Goal: Information Seeking & Learning: Stay updated

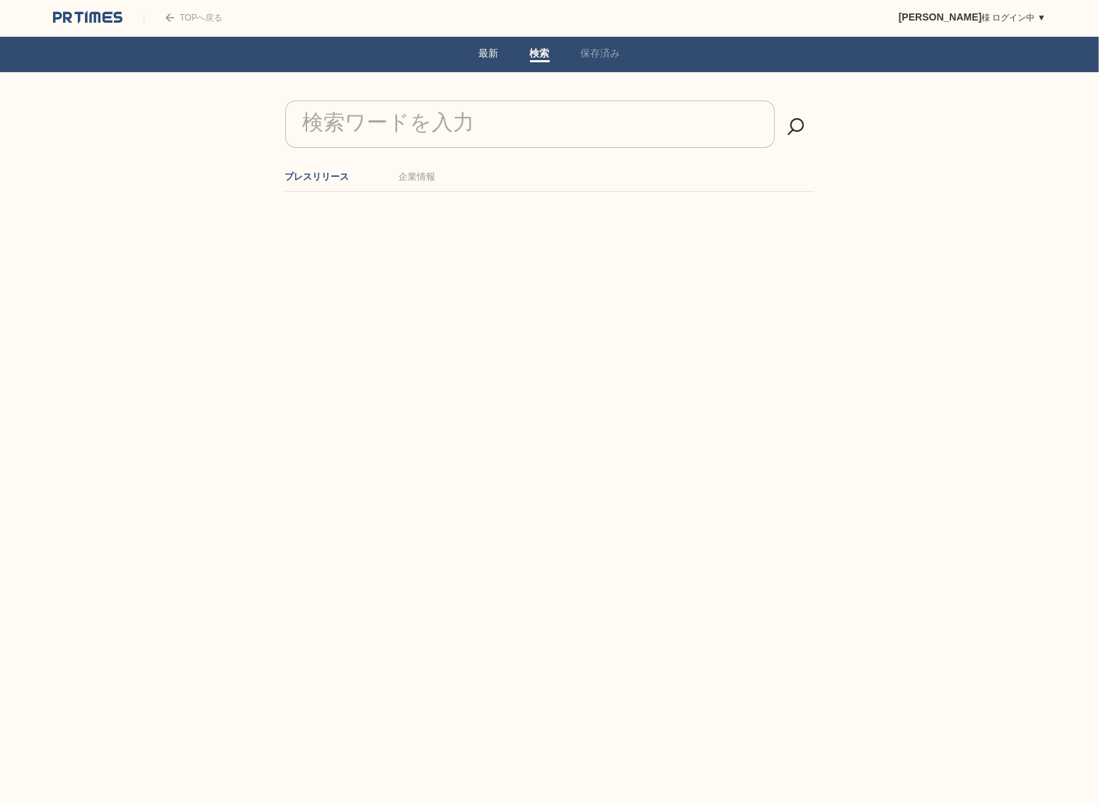
click at [491, 55] on link "最新" at bounding box center [489, 54] width 20 height 15
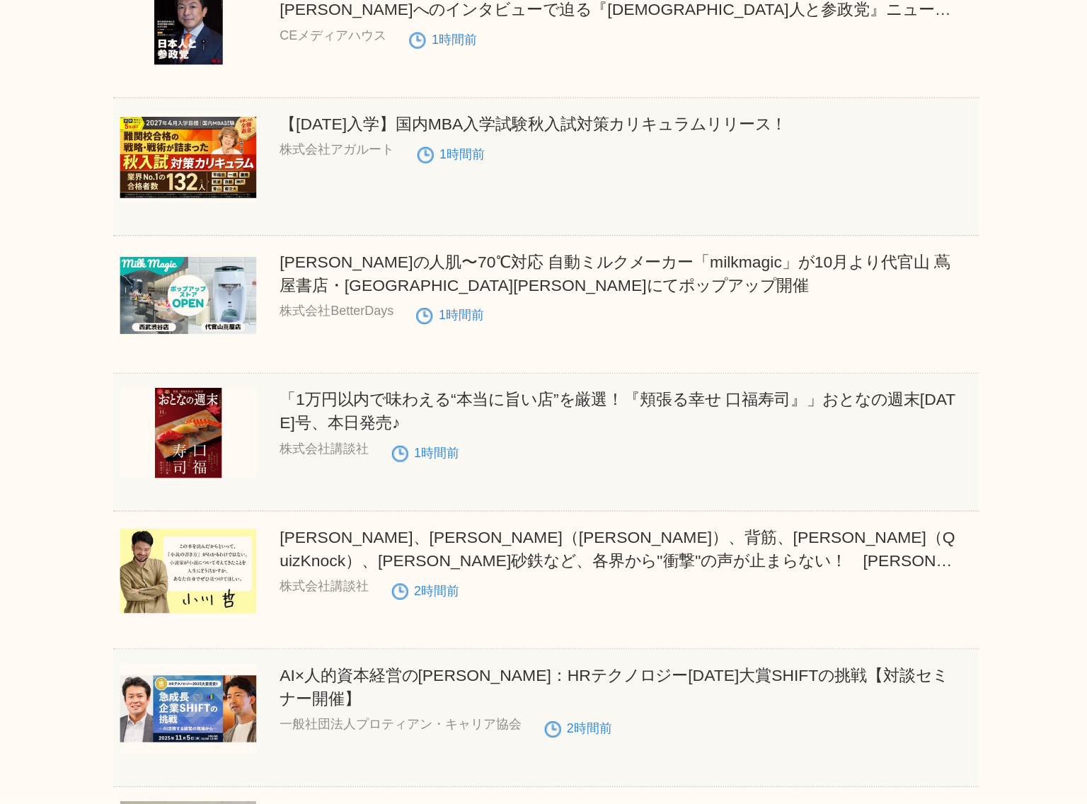
scroll to position [1326, 0]
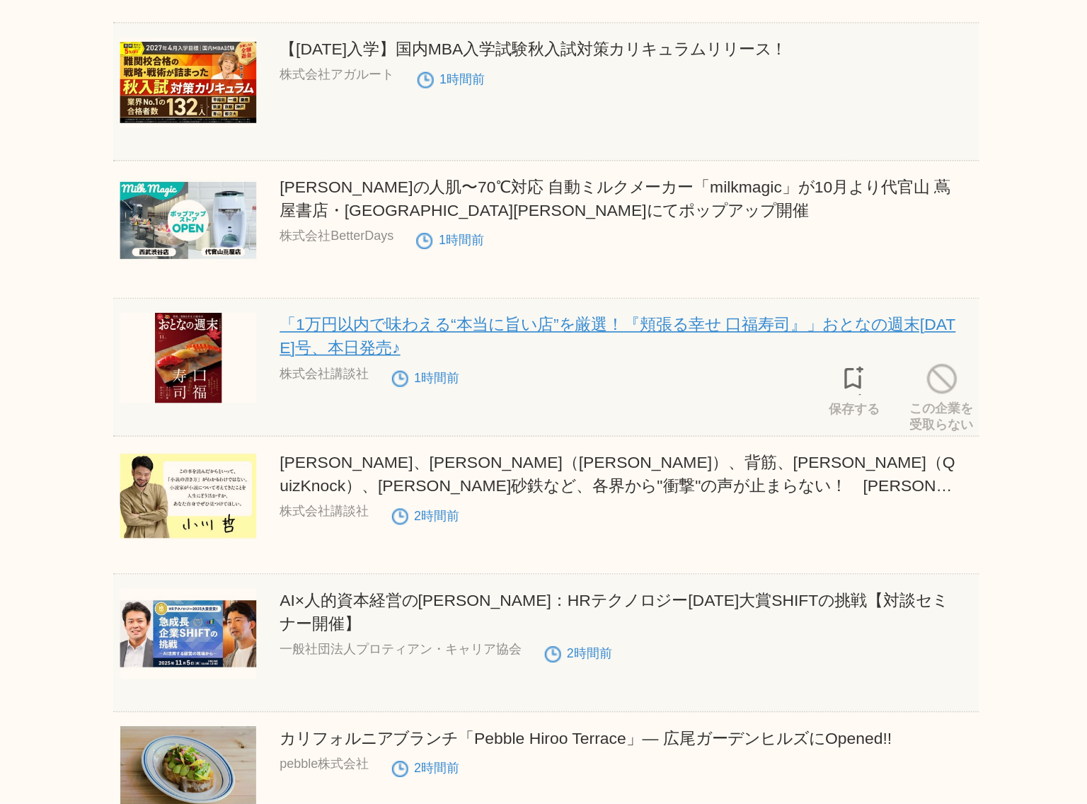
click at [591, 519] on link "「1万円以内で味わえる“本当に旨い店”を厳選！『頬張る幸せ 口福寿司』」おとなの週末[DATE]号、本日発売♪" at bounding box center [587, 517] width 413 height 25
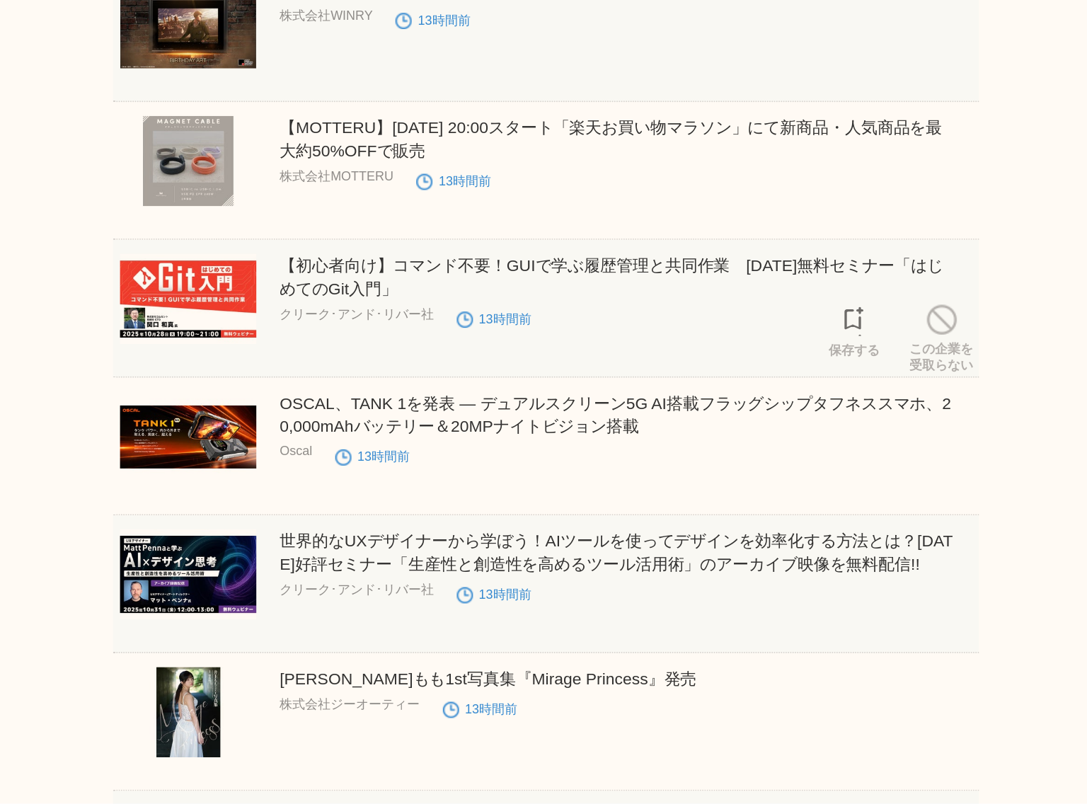
scroll to position [2664, 0]
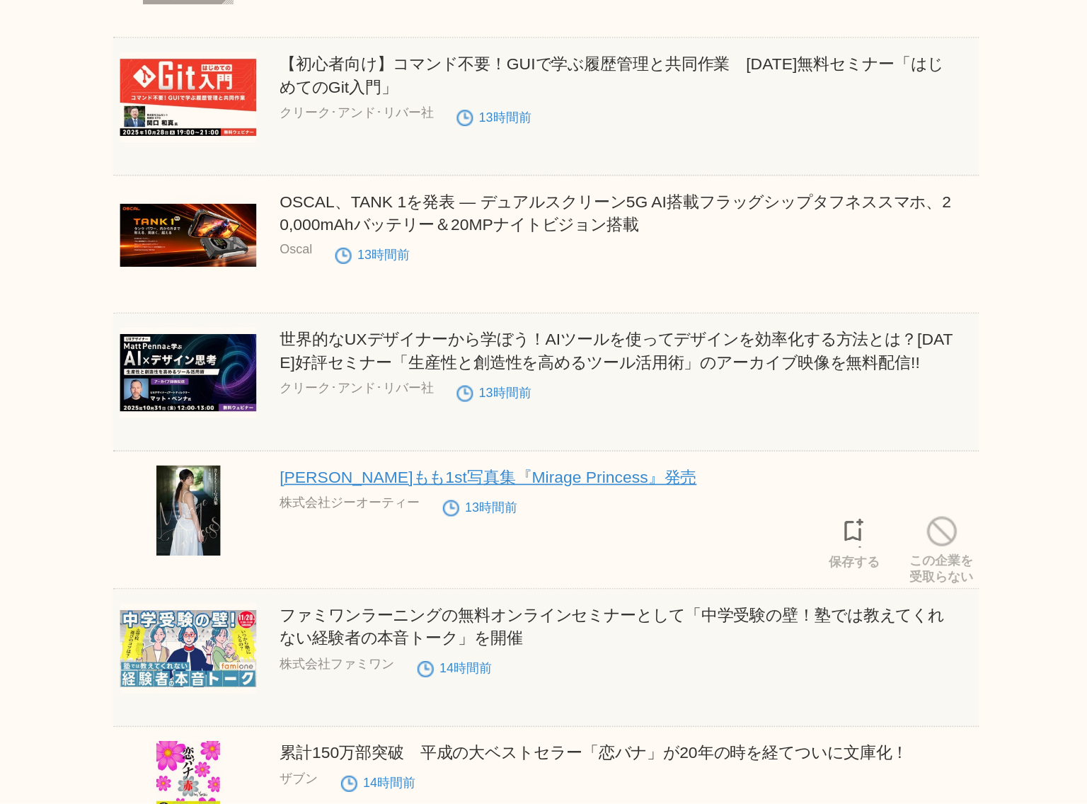
click at [555, 608] on link "[PERSON_NAME]もも1st写真集『Mirage Princess』発売" at bounding box center [508, 604] width 255 height 11
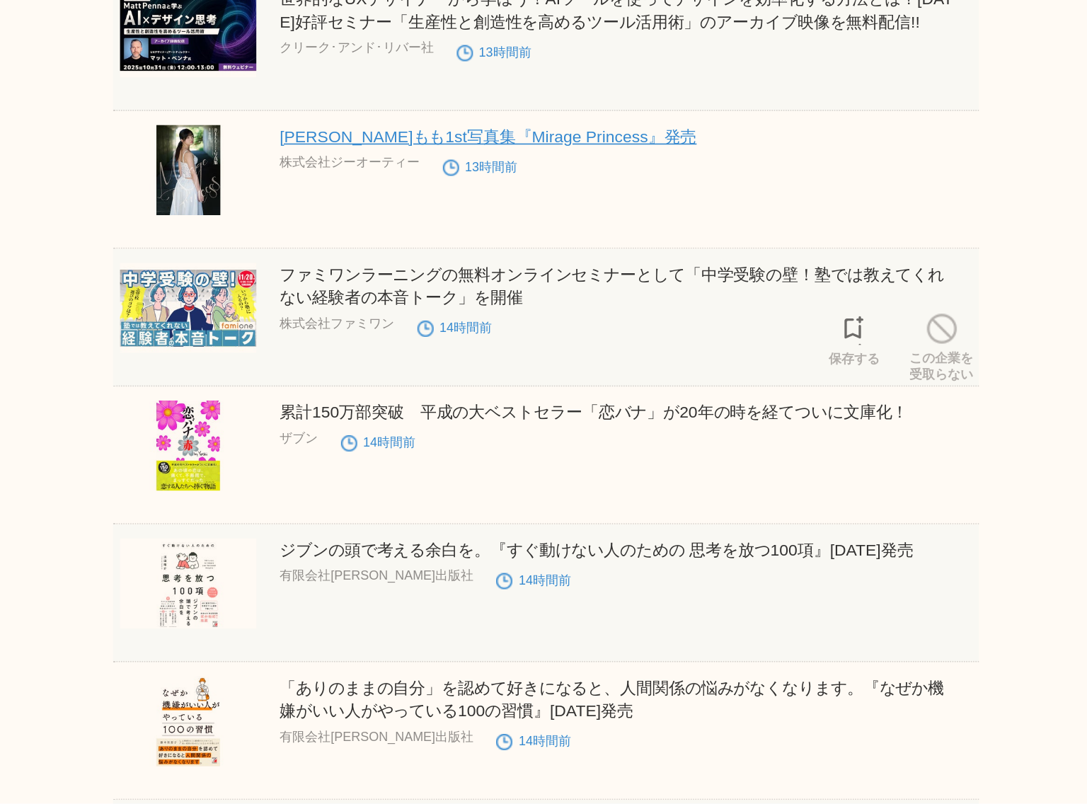
scroll to position [2873, 0]
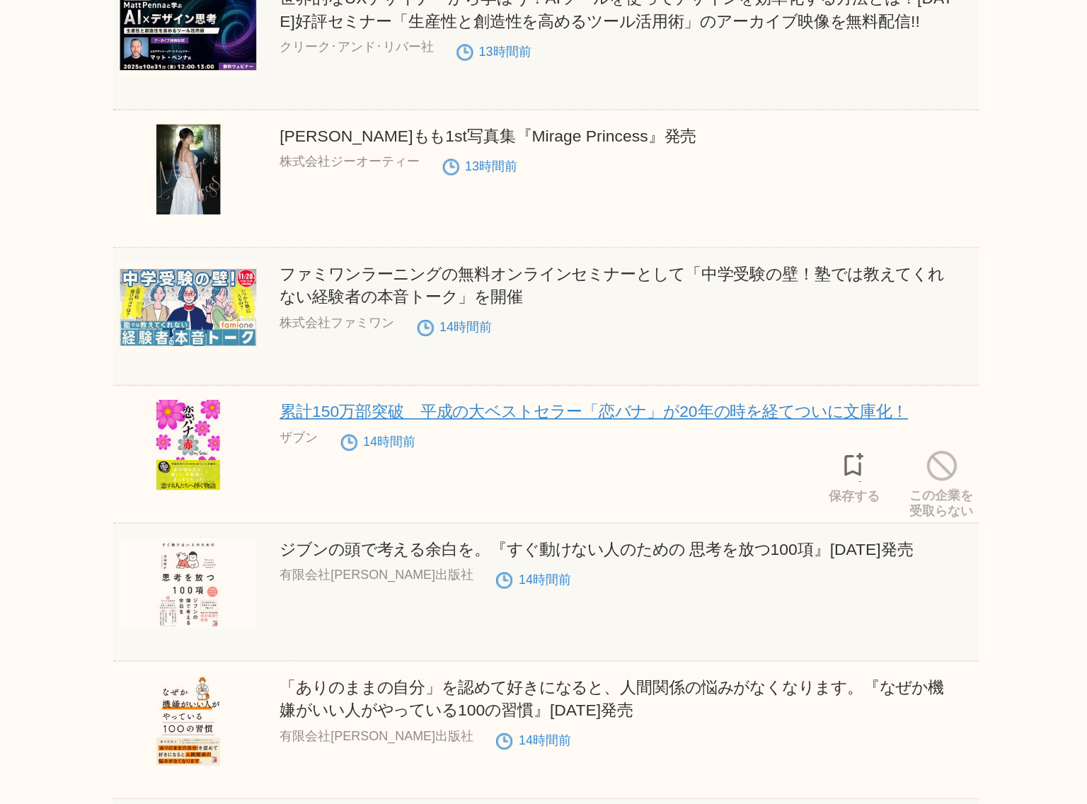
click at [571, 568] on link "累計150万部突破　平成の大ベストセラー「恋バナ」が20年の時を経てついに文庫化！" at bounding box center [573, 564] width 384 height 11
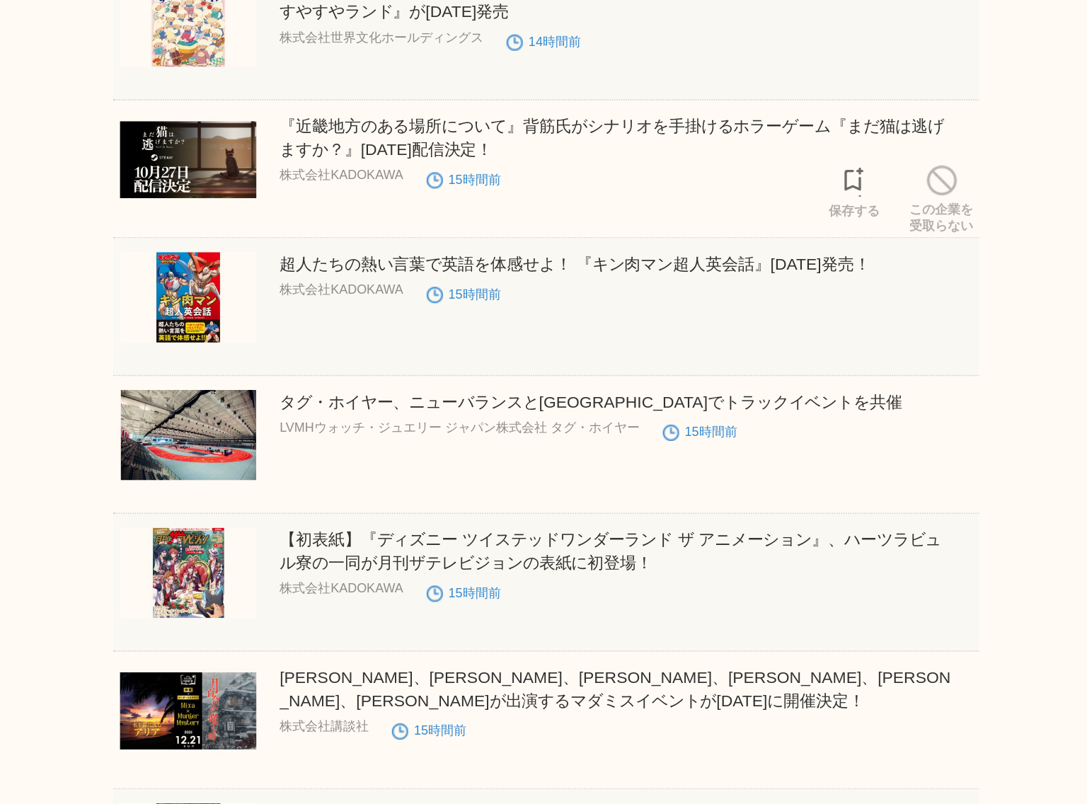
scroll to position [3889, 0]
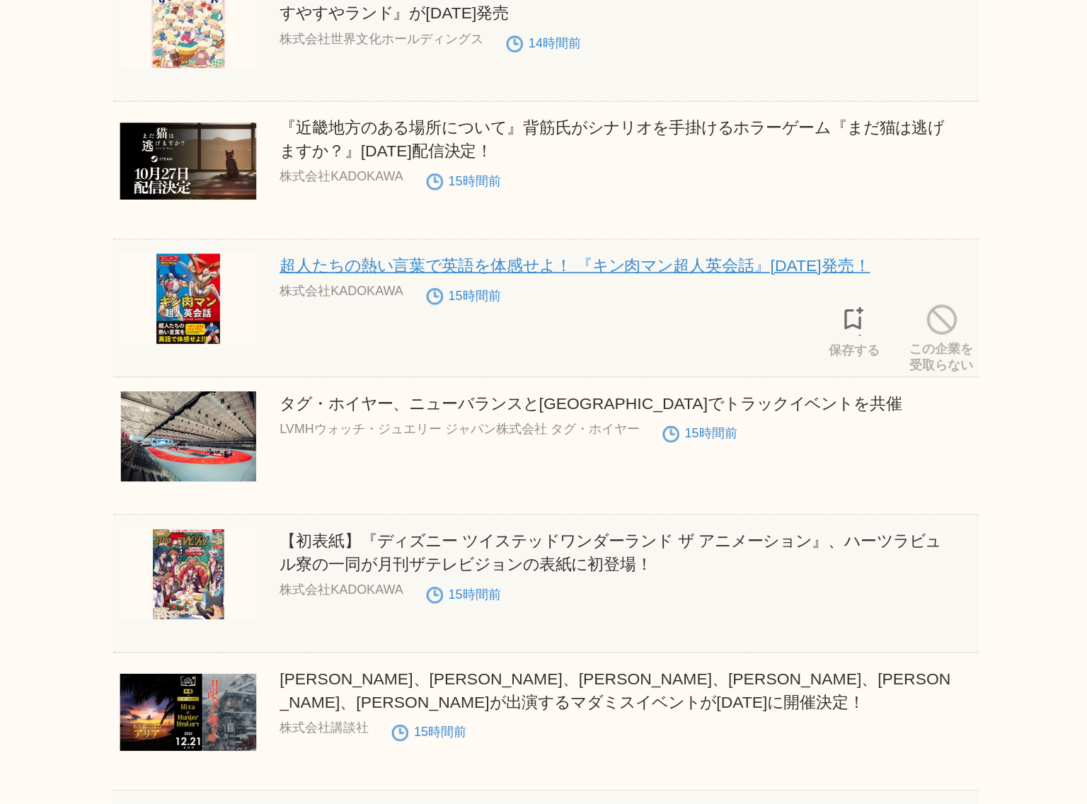
click at [562, 481] on link "超人たちの熱い言葉で英語を体感せよ！ 『キン肉マン超人英会話』[DATE]発売！" at bounding box center [561, 474] width 361 height 11
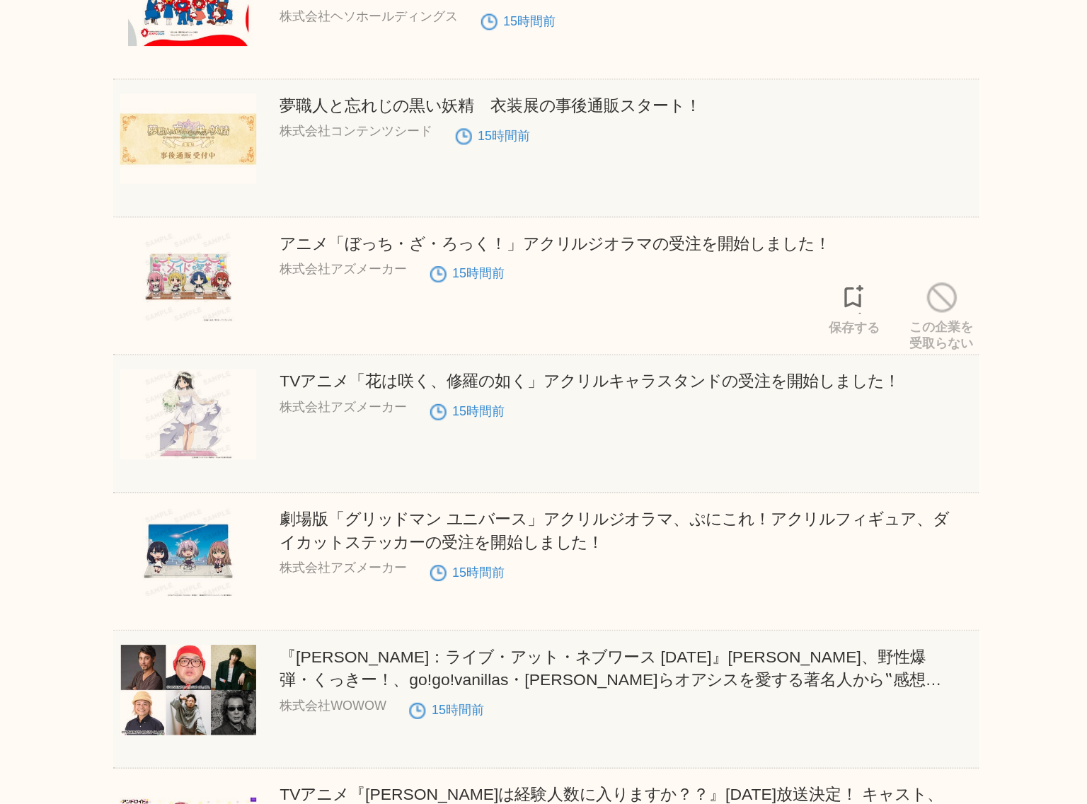
scroll to position [4524, 0]
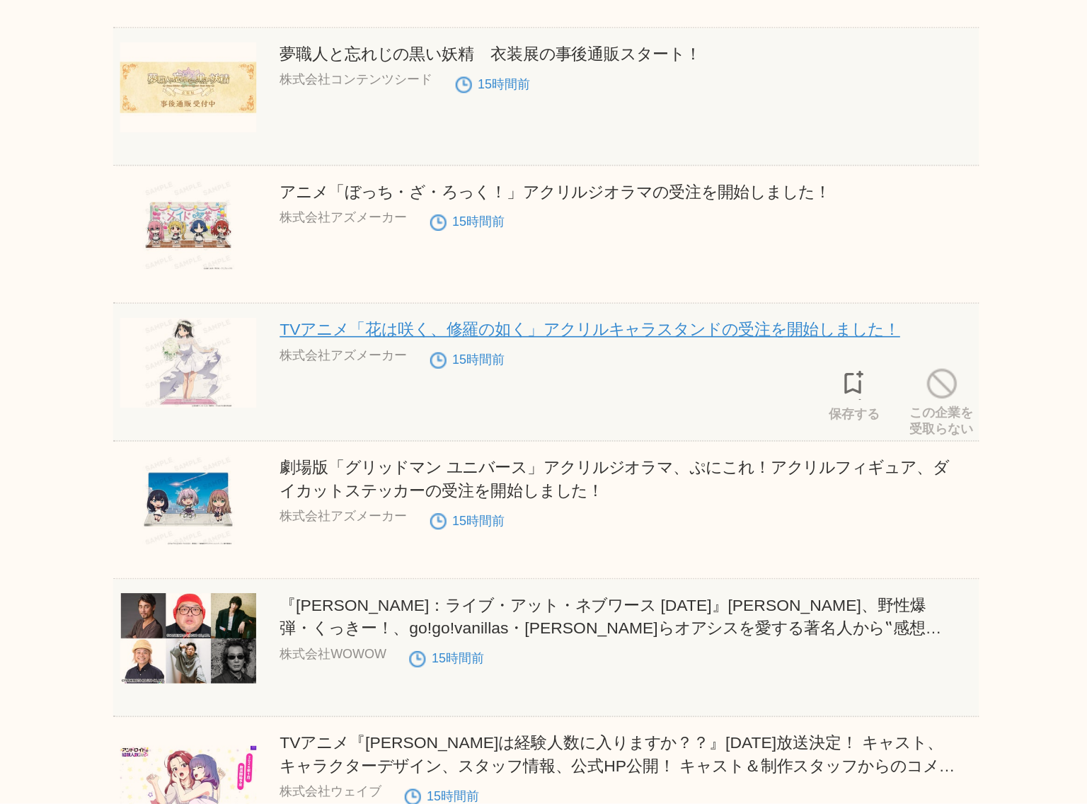
click at [550, 517] on link "TVアニメ「花は咲く、修羅の如く」アクリルキャラスタンドの受注を開始しました！" at bounding box center [570, 513] width 379 height 11
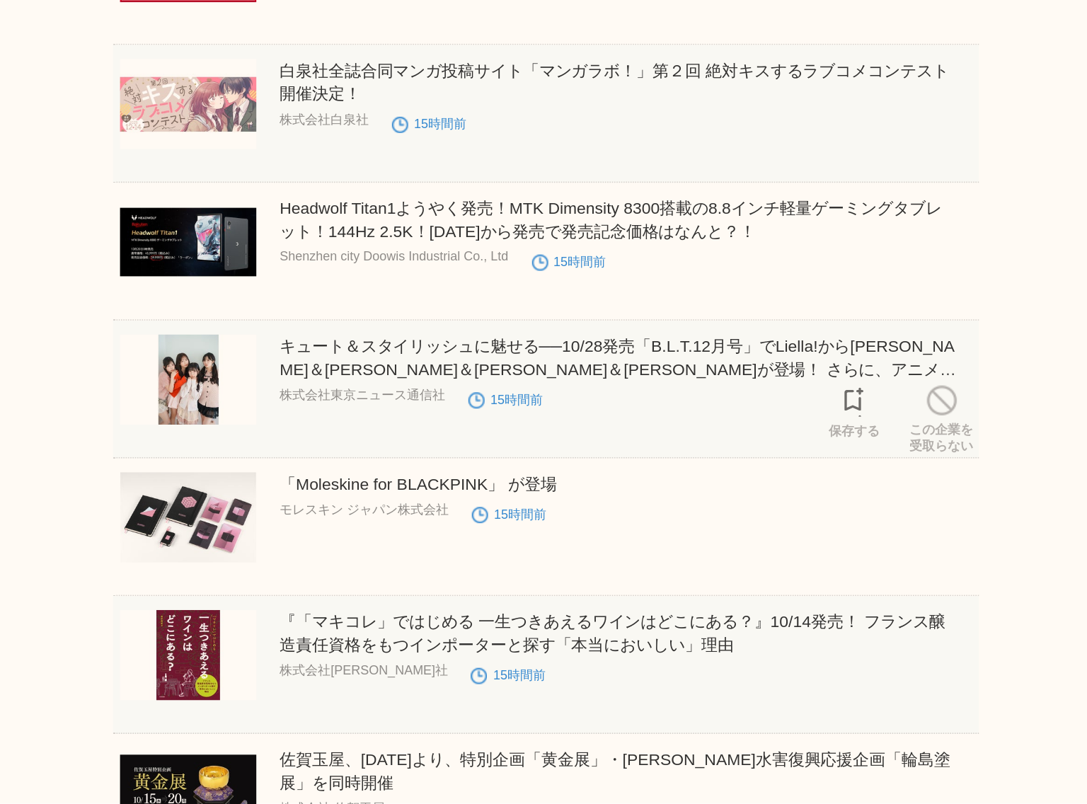
scroll to position [5365, 0]
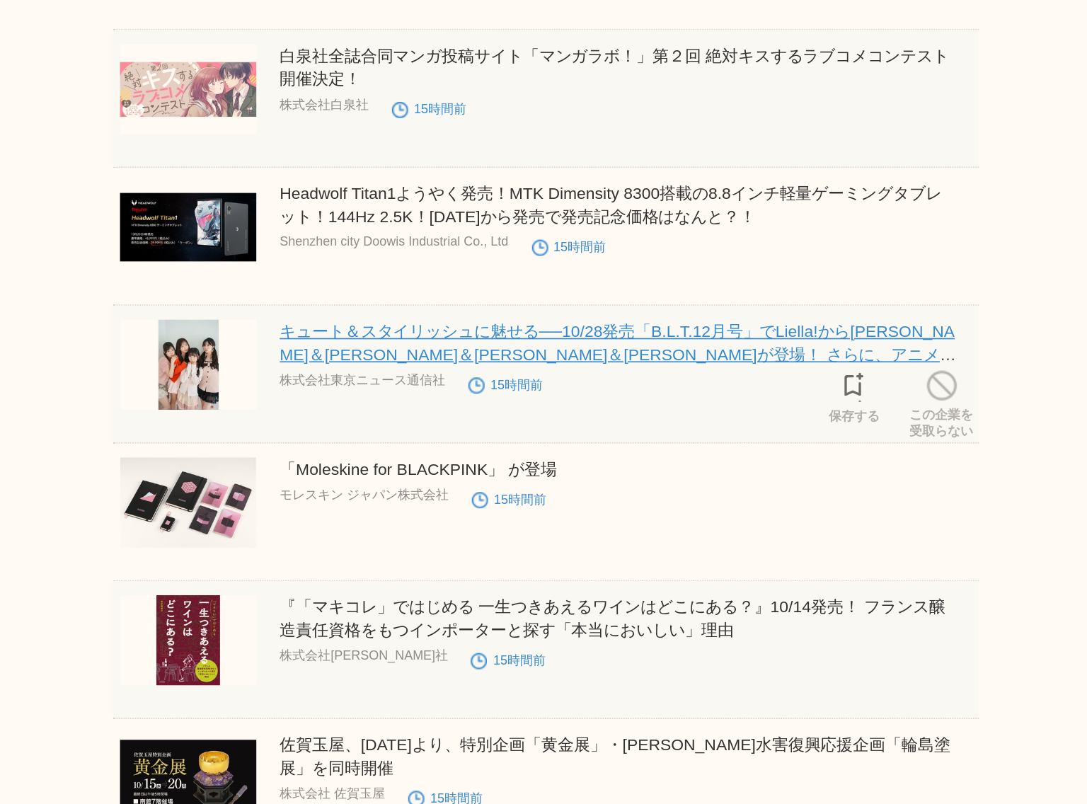
click at [551, 524] on link "キュート＆スタイリッシュに魅せる──10/28発売「B.L.T.12月号」でLiella!から[PERSON_NAME]＆[PERSON_NAME]＆[PER…" at bounding box center [587, 530] width 413 height 40
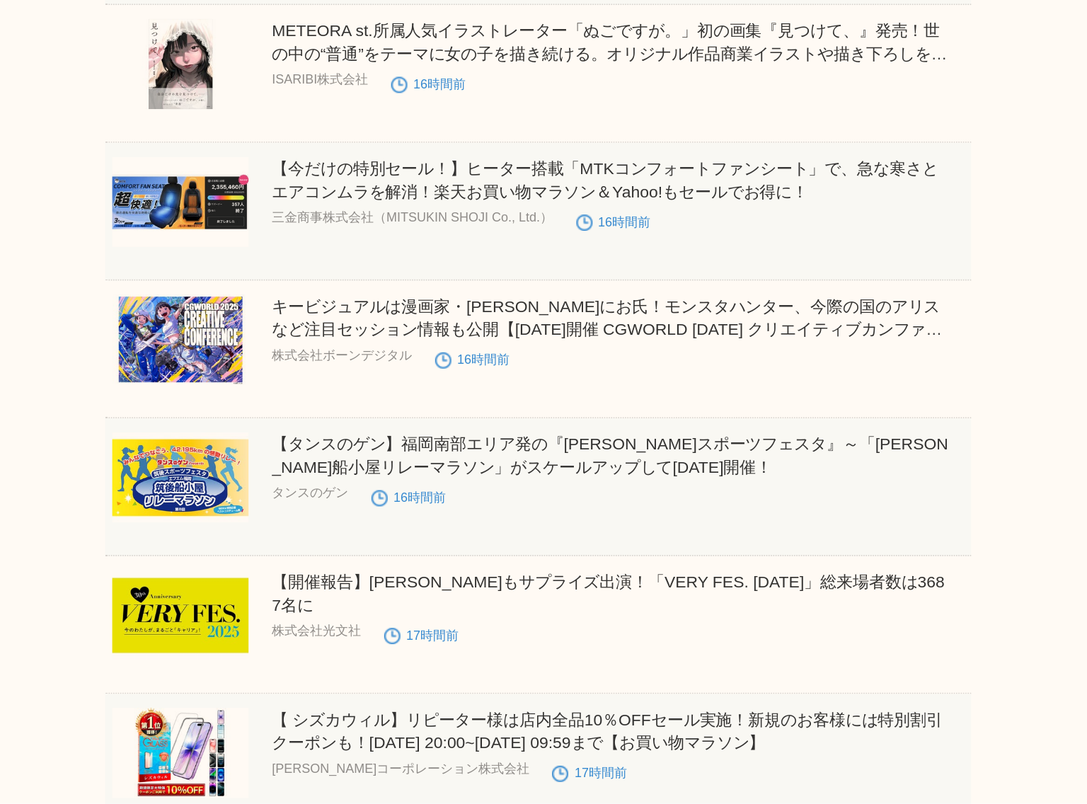
scroll to position [6813, 0]
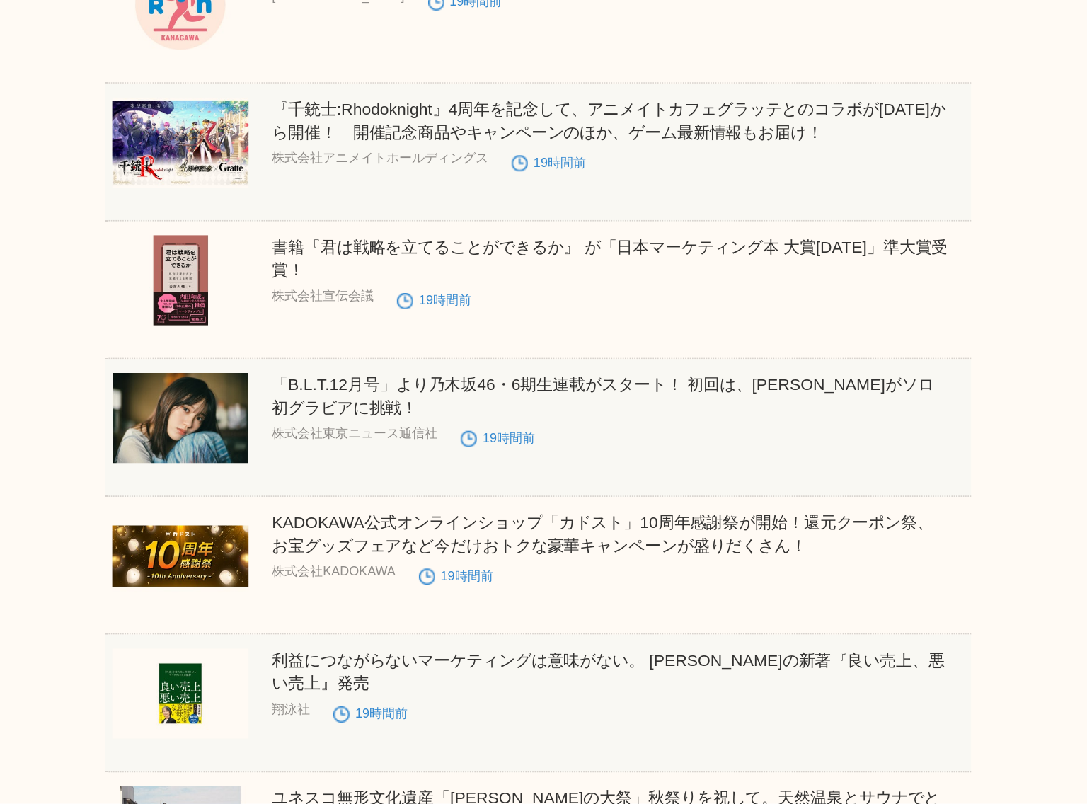
scroll to position [10219, 0]
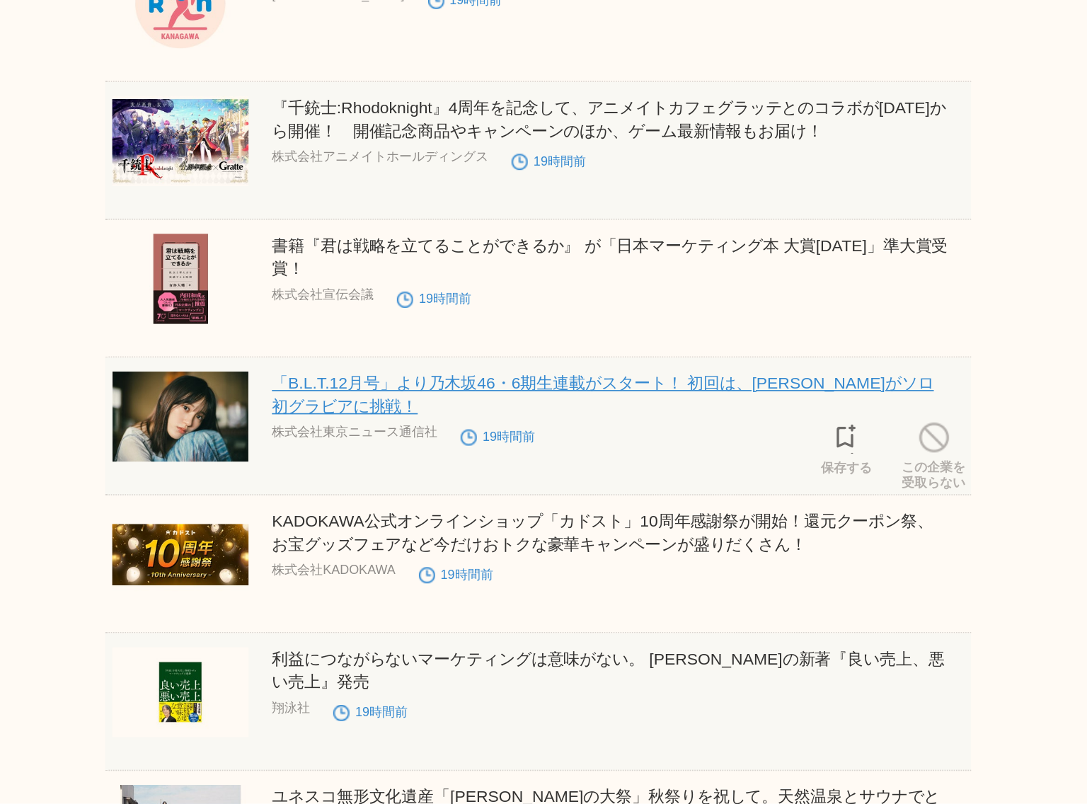
click at [391, 566] on link "「B.L.T.12月号」より乃木坂46・6期生連載がスタート！ 初回は、[PERSON_NAME]がソロ初グラビアに挑戦！" at bounding box center [583, 554] width 405 height 25
